Goal: Navigation & Orientation: Find specific page/section

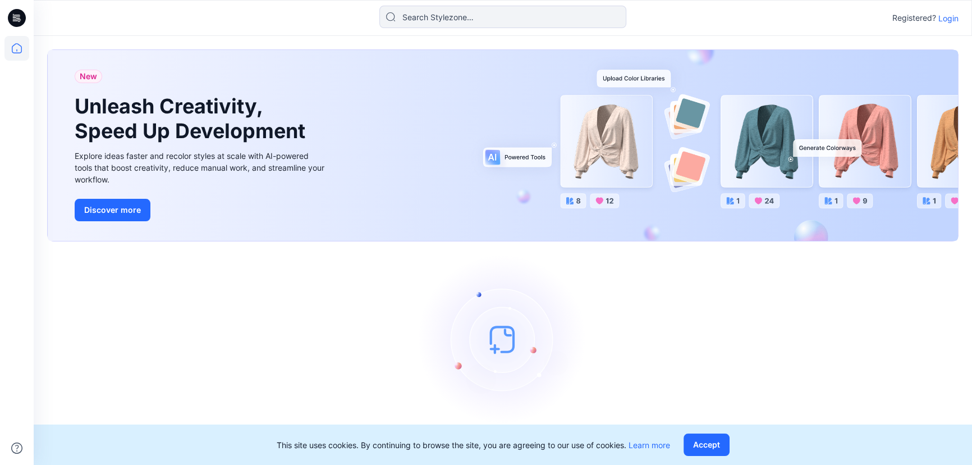
scroll to position [14, 0]
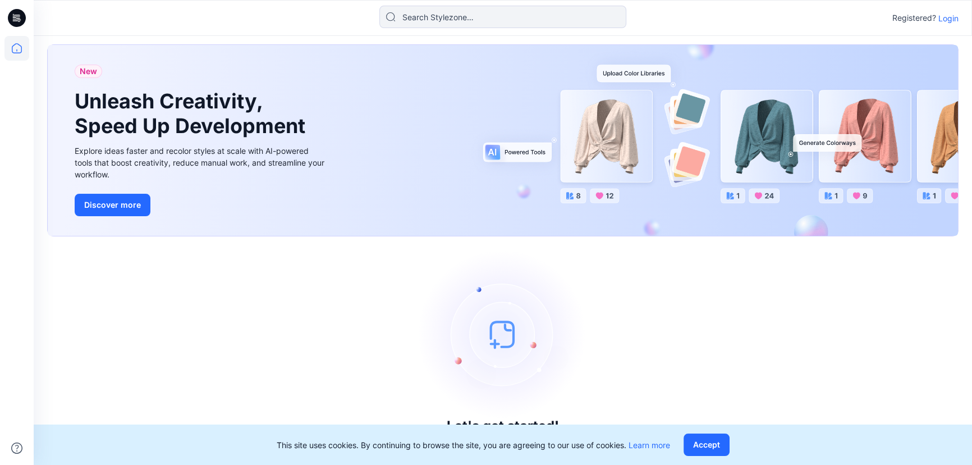
click at [941, 18] on p "Login" at bounding box center [948, 18] width 20 height 12
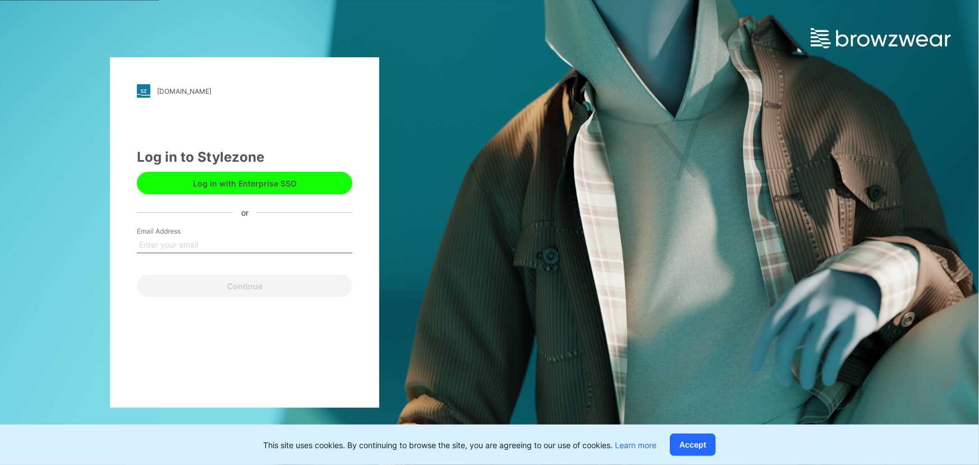
click at [219, 241] on input "Email Address" at bounding box center [244, 244] width 215 height 17
type input "[PERSON_NAME][EMAIL_ADDRESS][DOMAIN_NAME]"
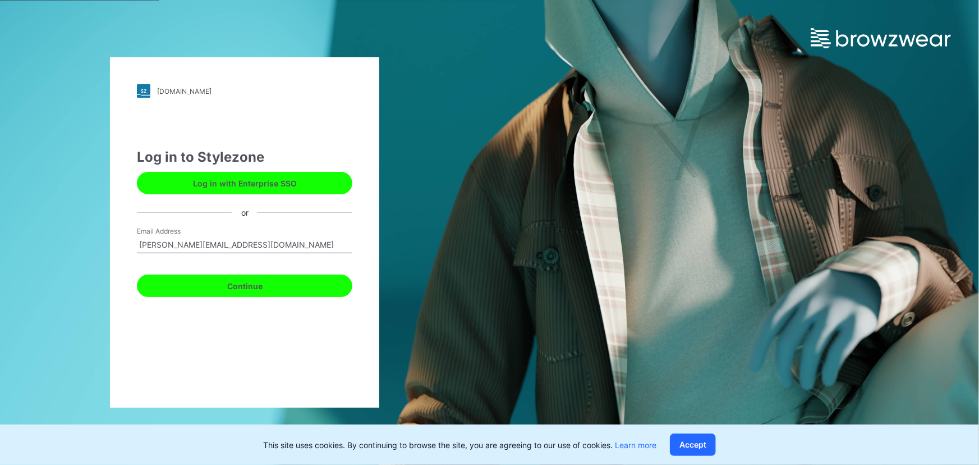
click at [258, 292] on button "Continue" at bounding box center [244, 285] width 215 height 22
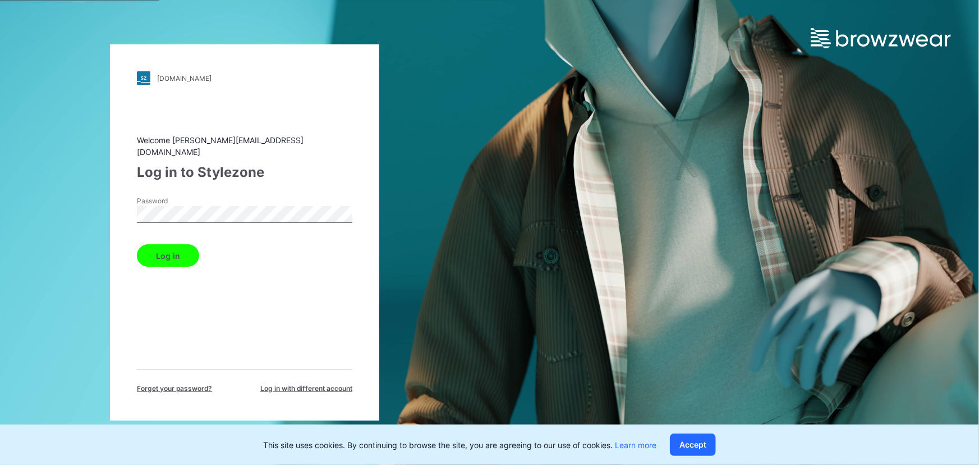
click at [171, 251] on button "Log in" at bounding box center [168, 255] width 62 height 22
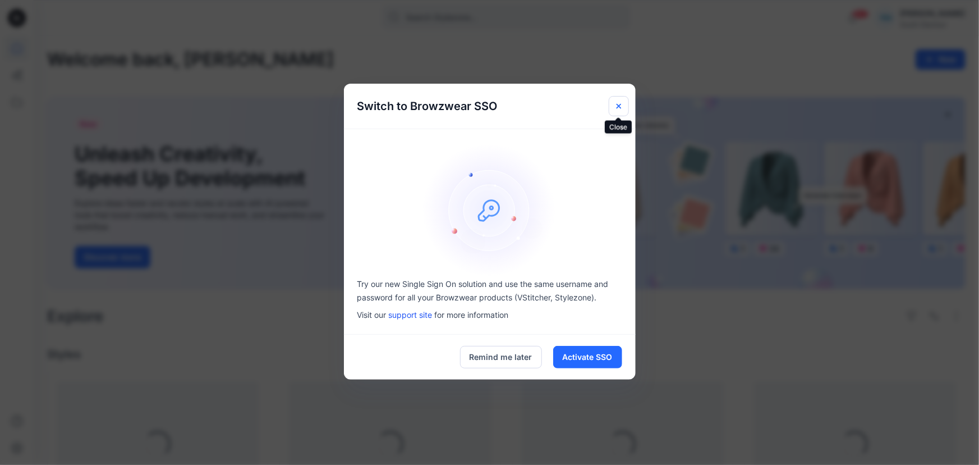
click at [613, 107] on button "Close" at bounding box center [619, 106] width 20 height 20
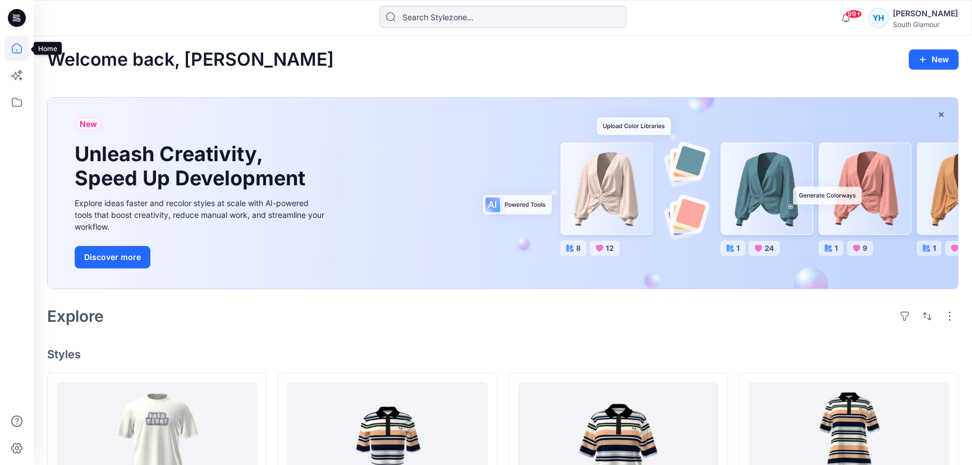
click at [16, 50] on icon at bounding box center [16, 50] width 1 height 2
click at [14, 45] on icon at bounding box center [17, 48] width 10 height 10
click at [26, 52] on icon at bounding box center [16, 48] width 25 height 25
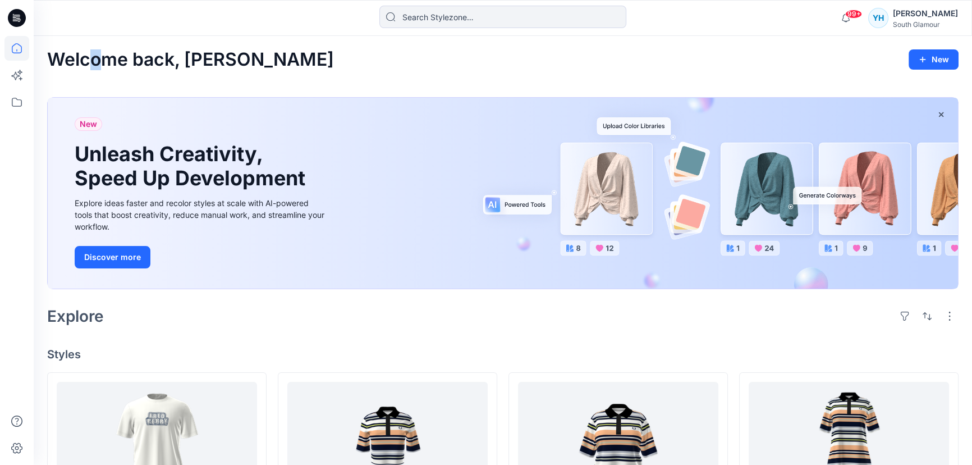
click at [19, 50] on icon at bounding box center [16, 48] width 25 height 25
click at [8, 107] on icon at bounding box center [16, 102] width 25 height 25
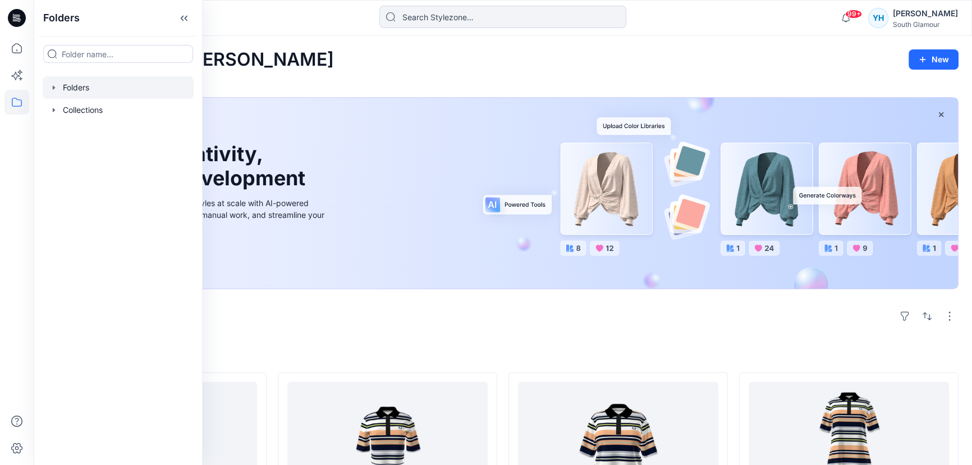
click at [56, 88] on icon "button" at bounding box center [53, 87] width 9 height 9
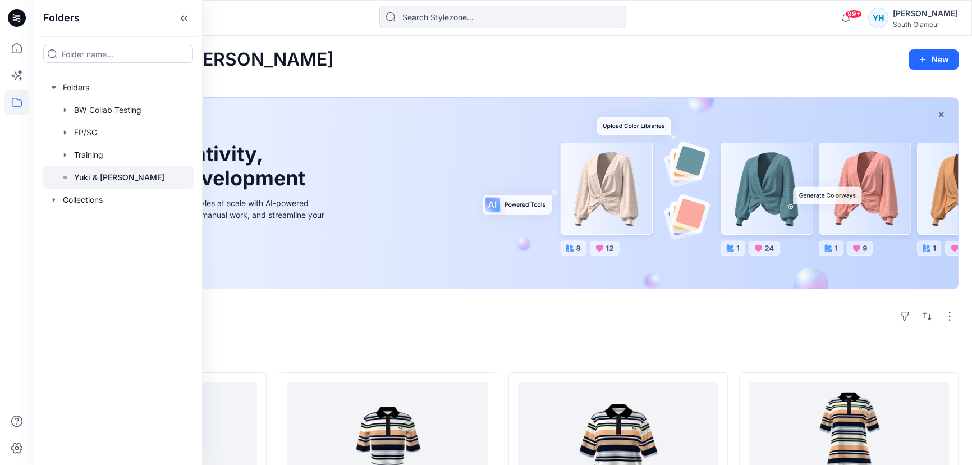
click at [65, 177] on rect at bounding box center [64, 177] width 3 height 3
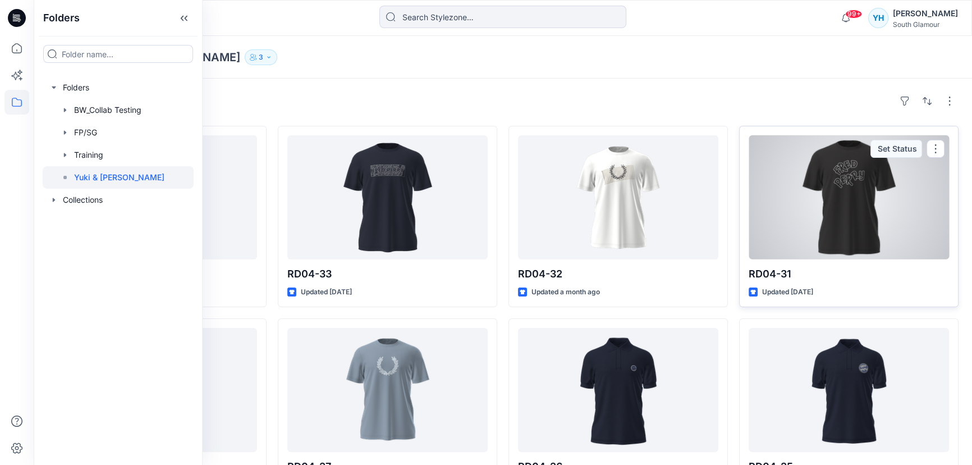
click at [844, 200] on div at bounding box center [849, 197] width 200 height 124
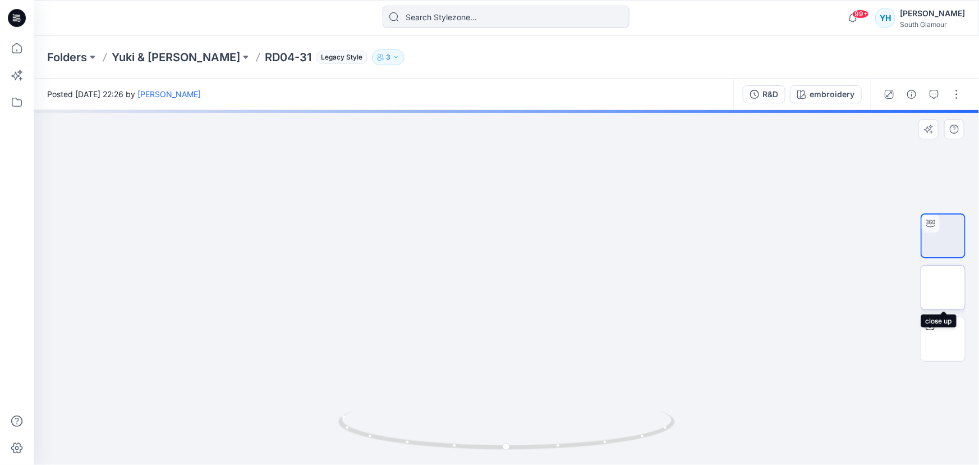
click at [940, 293] on img at bounding box center [944, 288] width 40 height 12
